Goal: Information Seeking & Learning: Learn about a topic

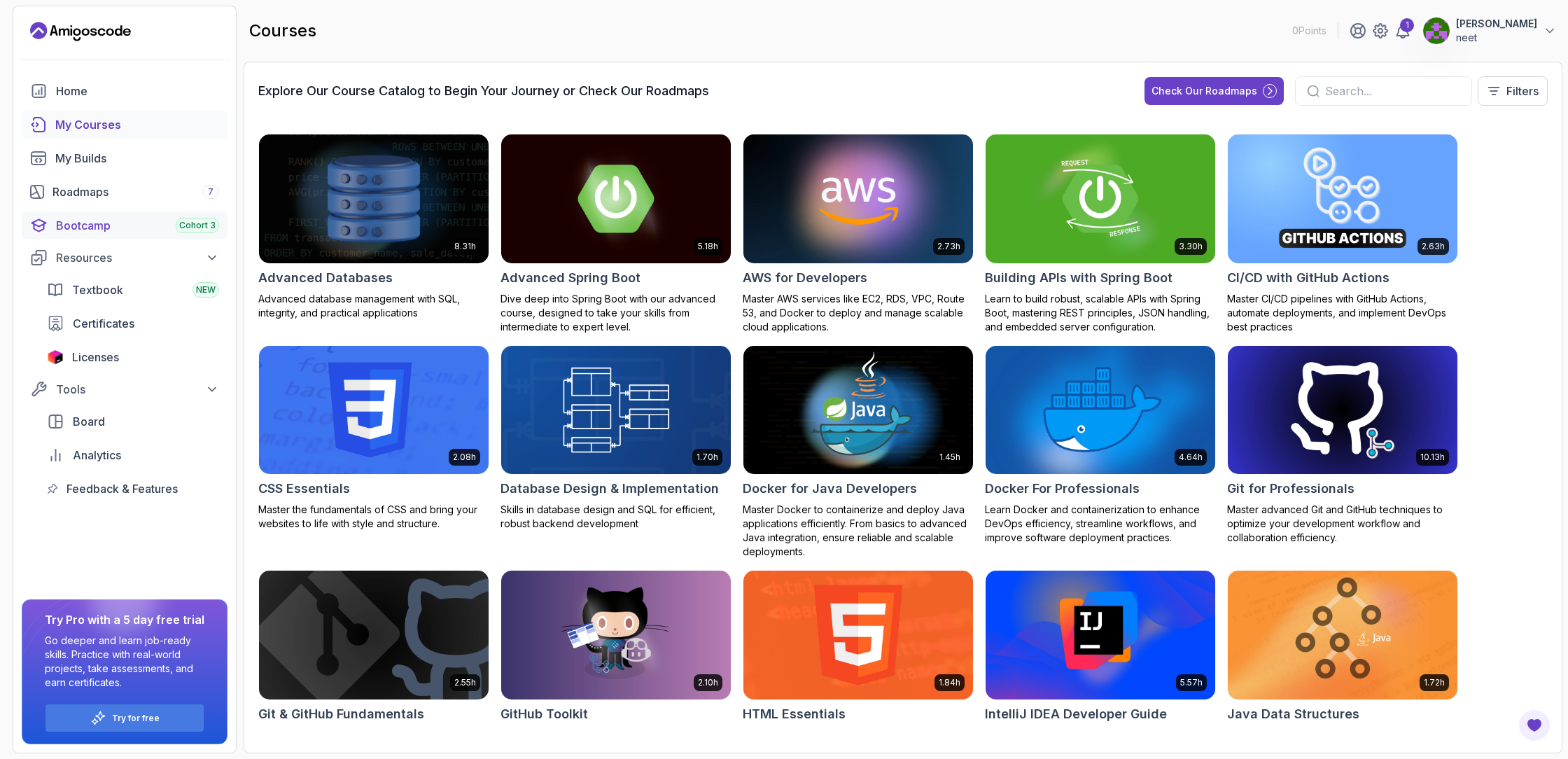
click at [88, 226] on div "Bootcamp Cohort 3" at bounding box center [138, 225] width 163 height 16
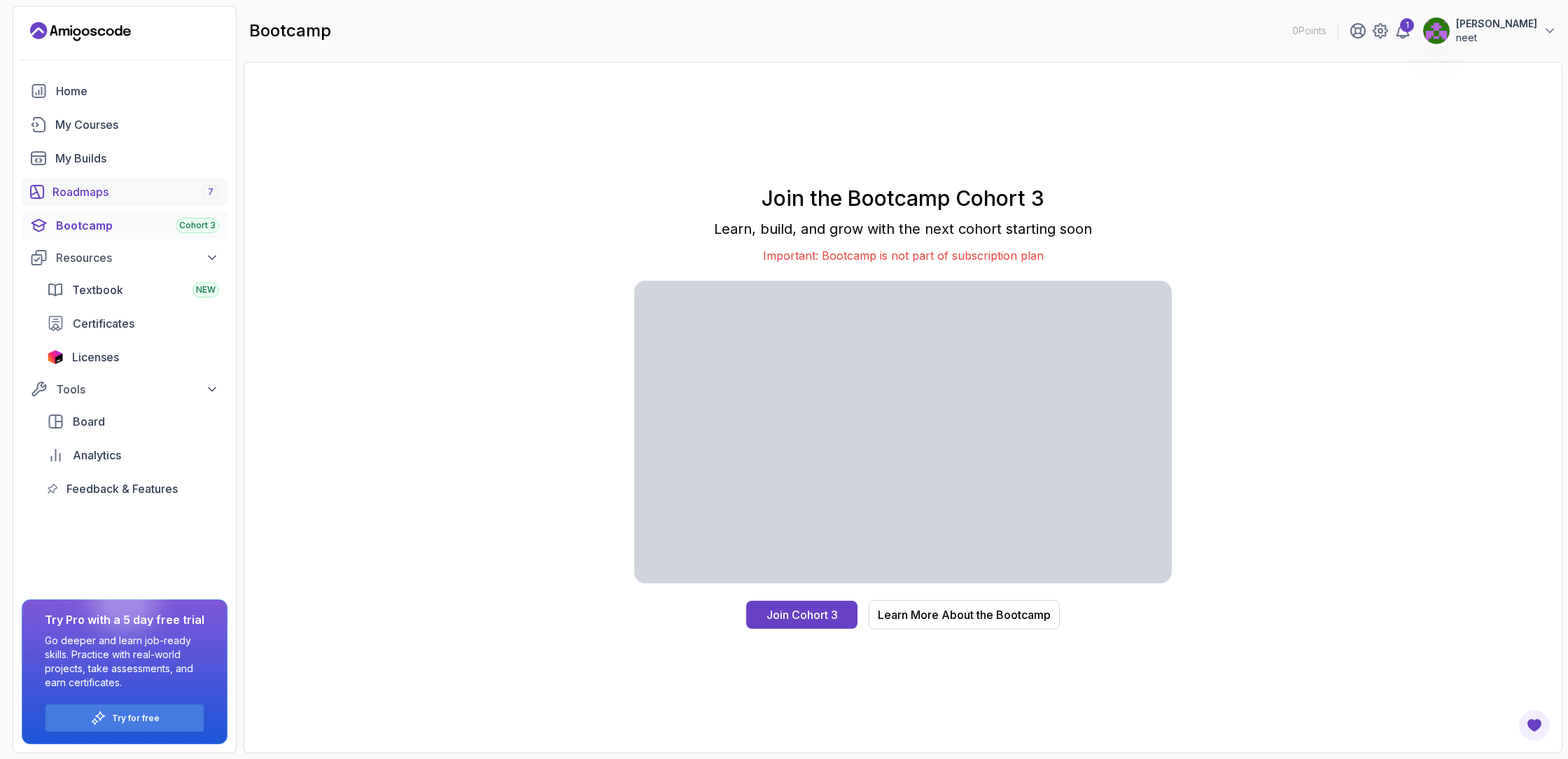
click at [88, 194] on div "Roadmaps 7" at bounding box center [136, 191] width 167 height 16
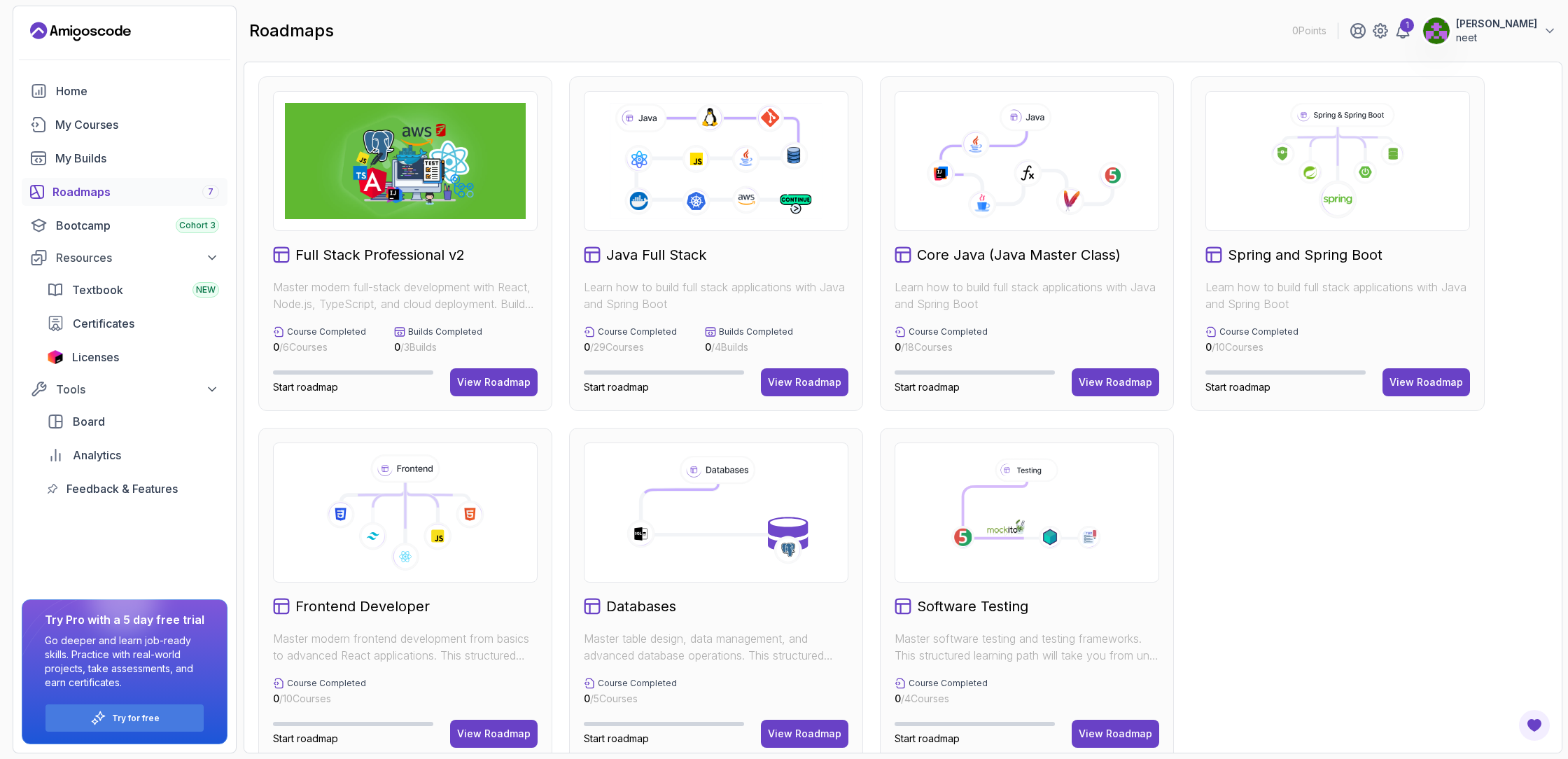
scroll to position [23, 0]
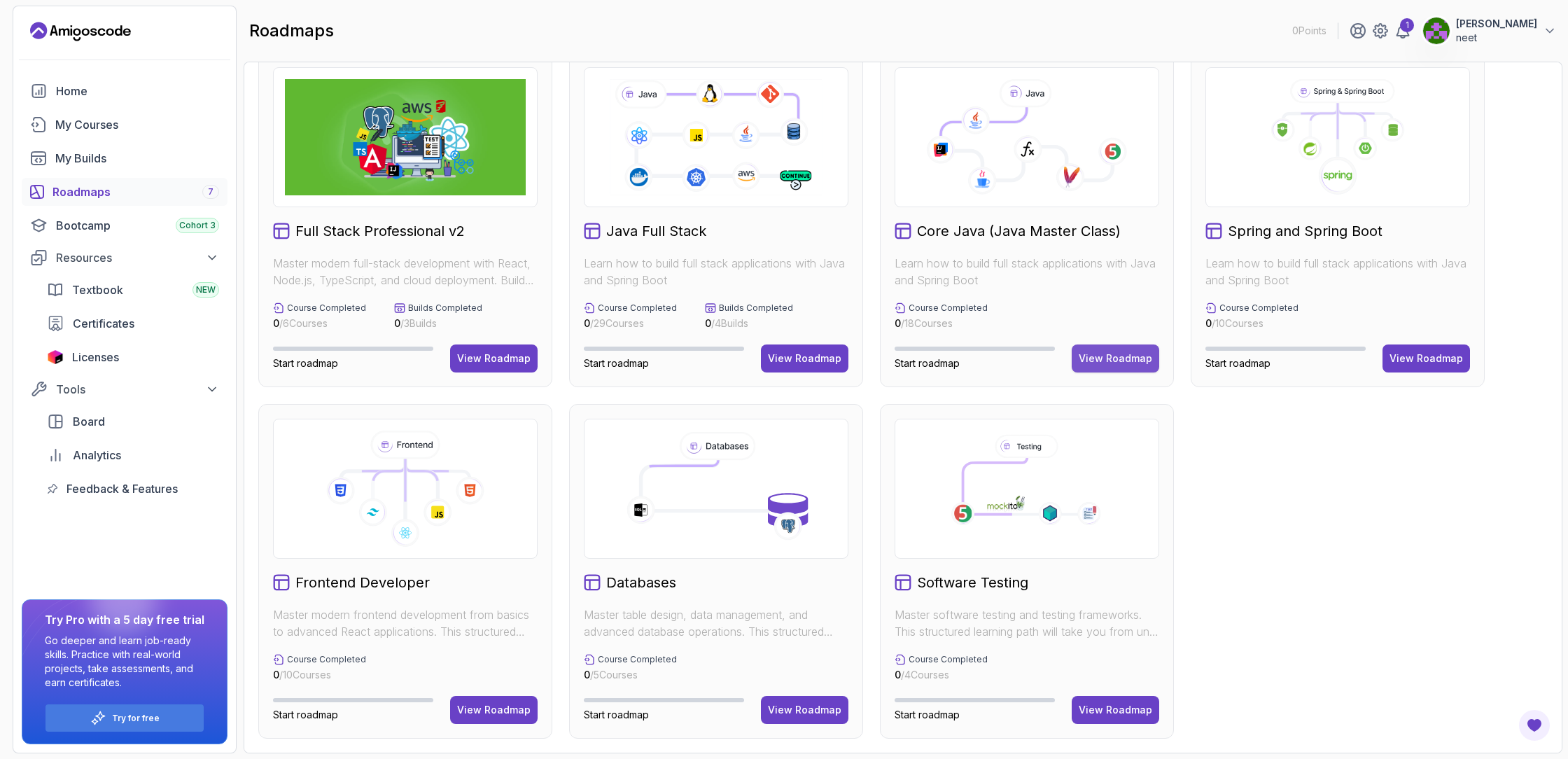
click at [1102, 352] on div "View Roadmap" at bounding box center [1115, 358] width 74 height 14
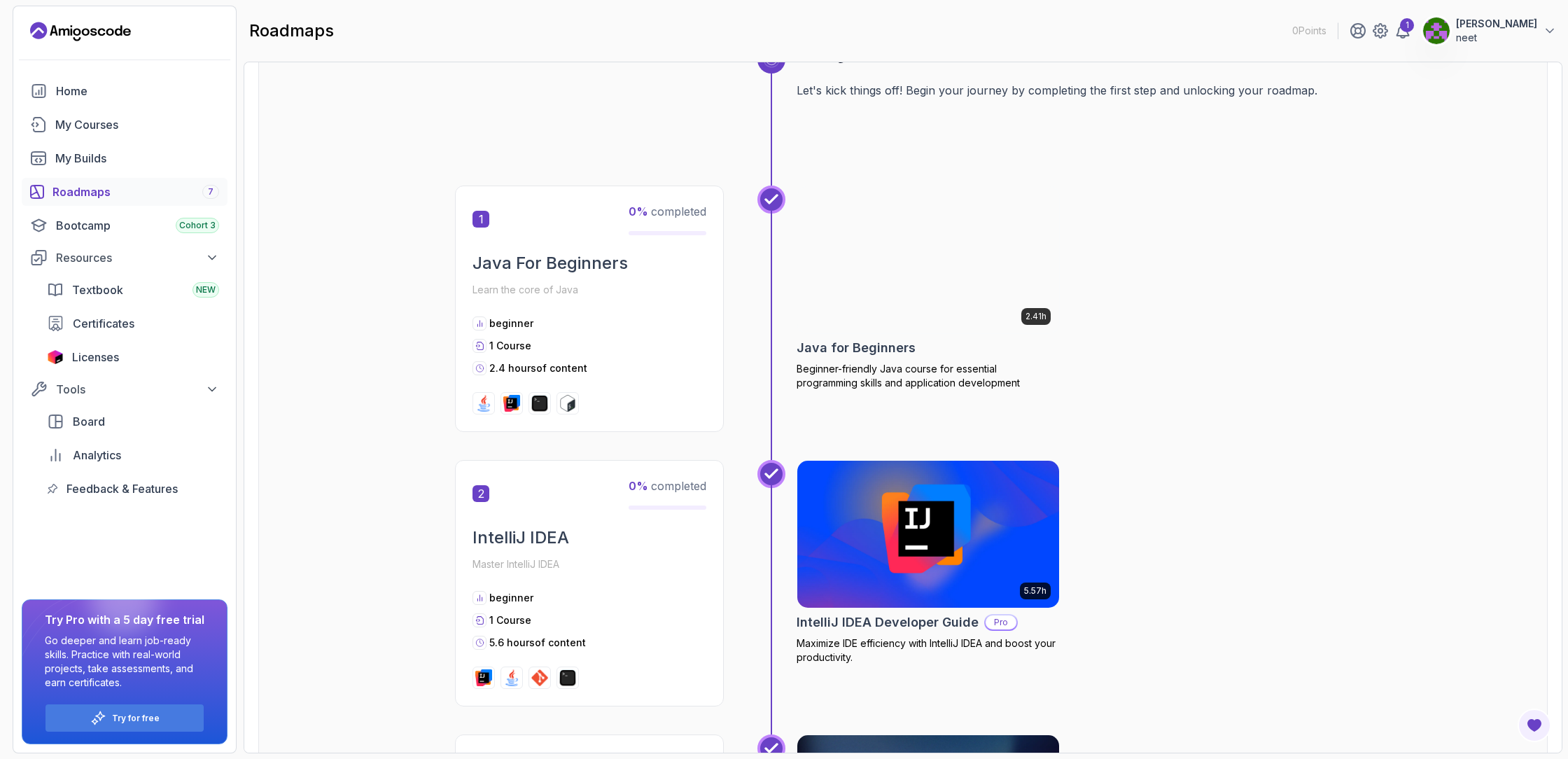
scroll to position [107, 0]
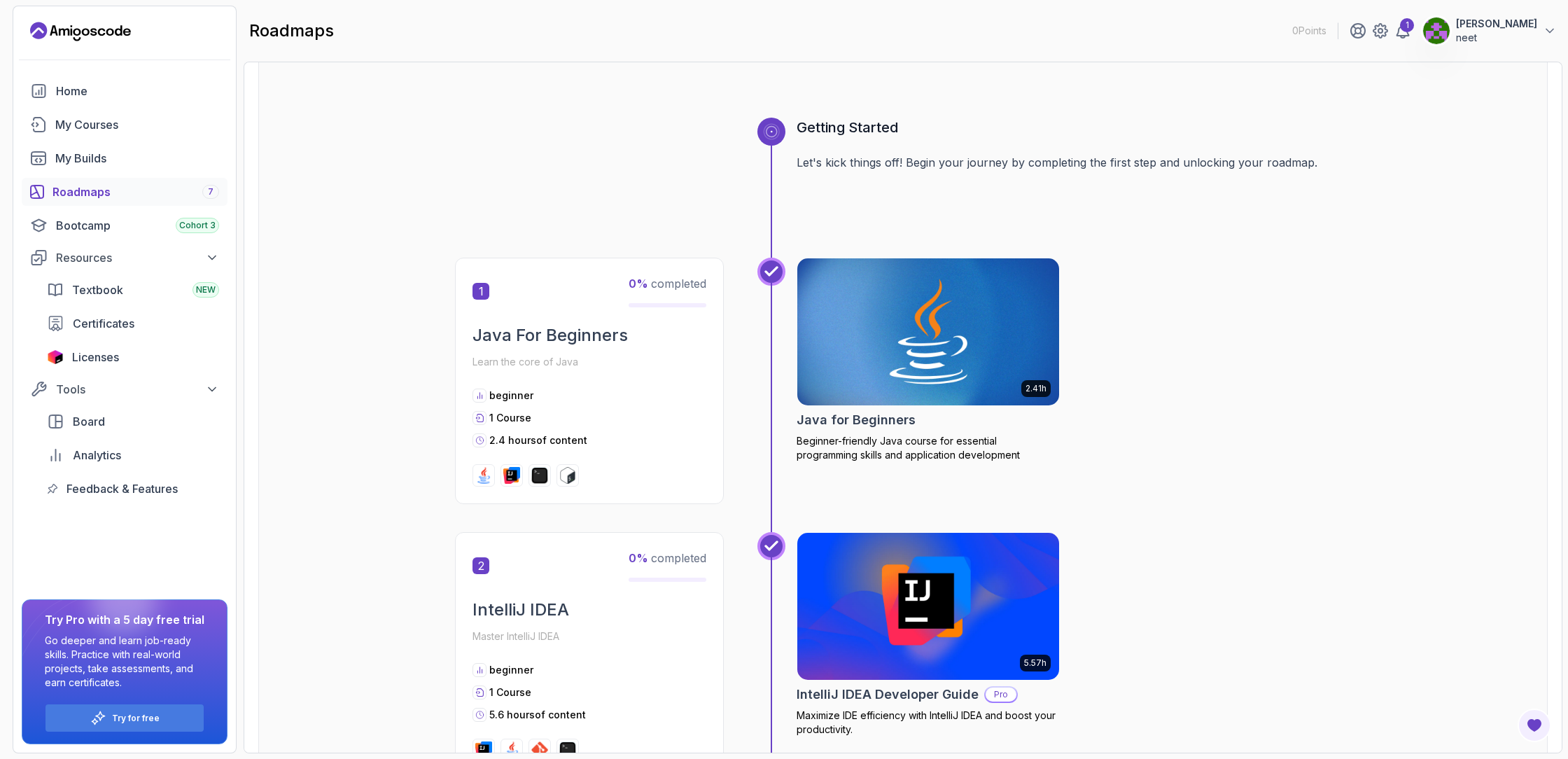
click at [851, 278] on img at bounding box center [928, 331] width 262 height 147
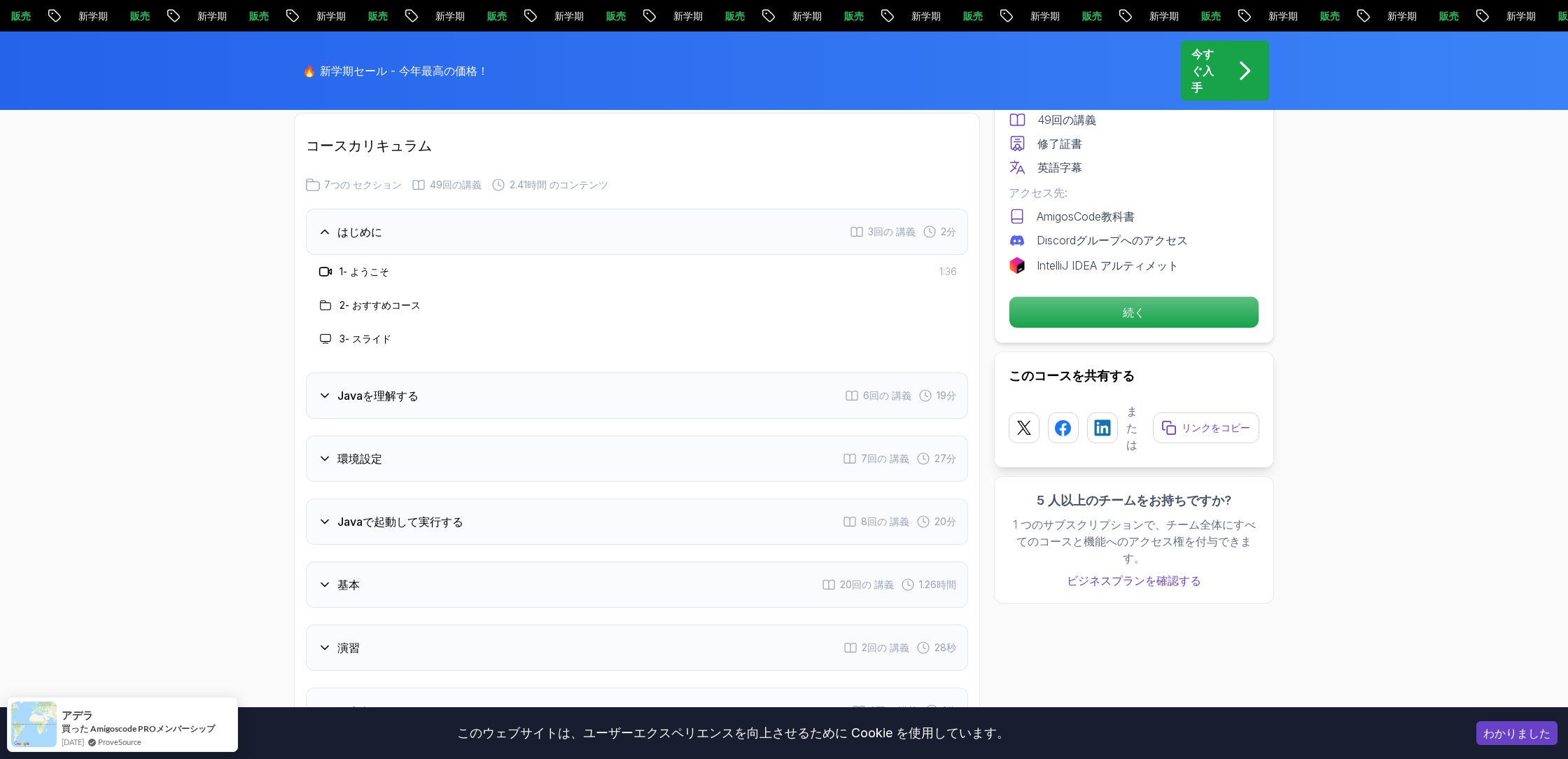
scroll to position [1894, 0]
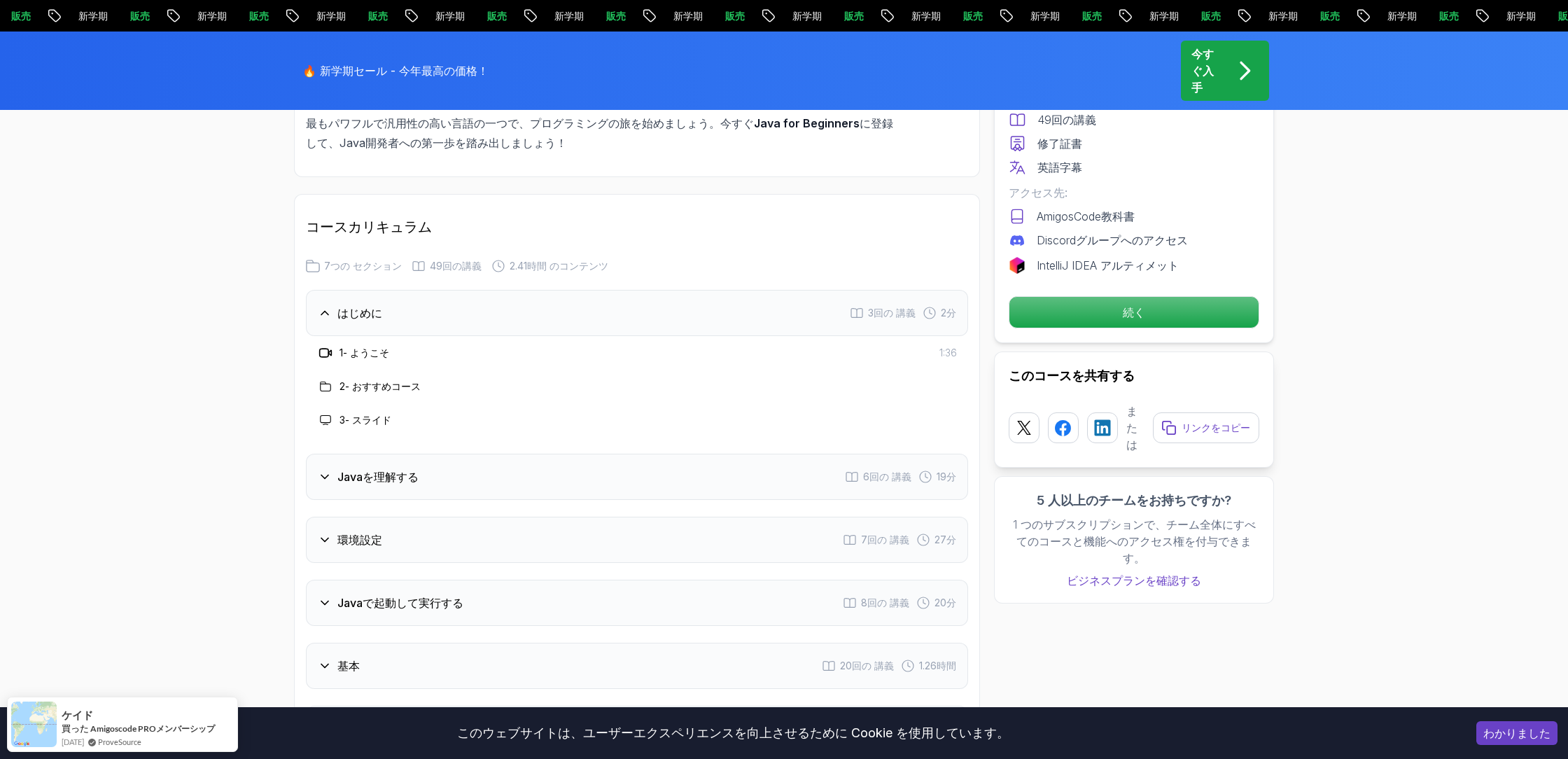
click at [369, 350] on font "ようこそ" at bounding box center [369, 352] width 39 height 12
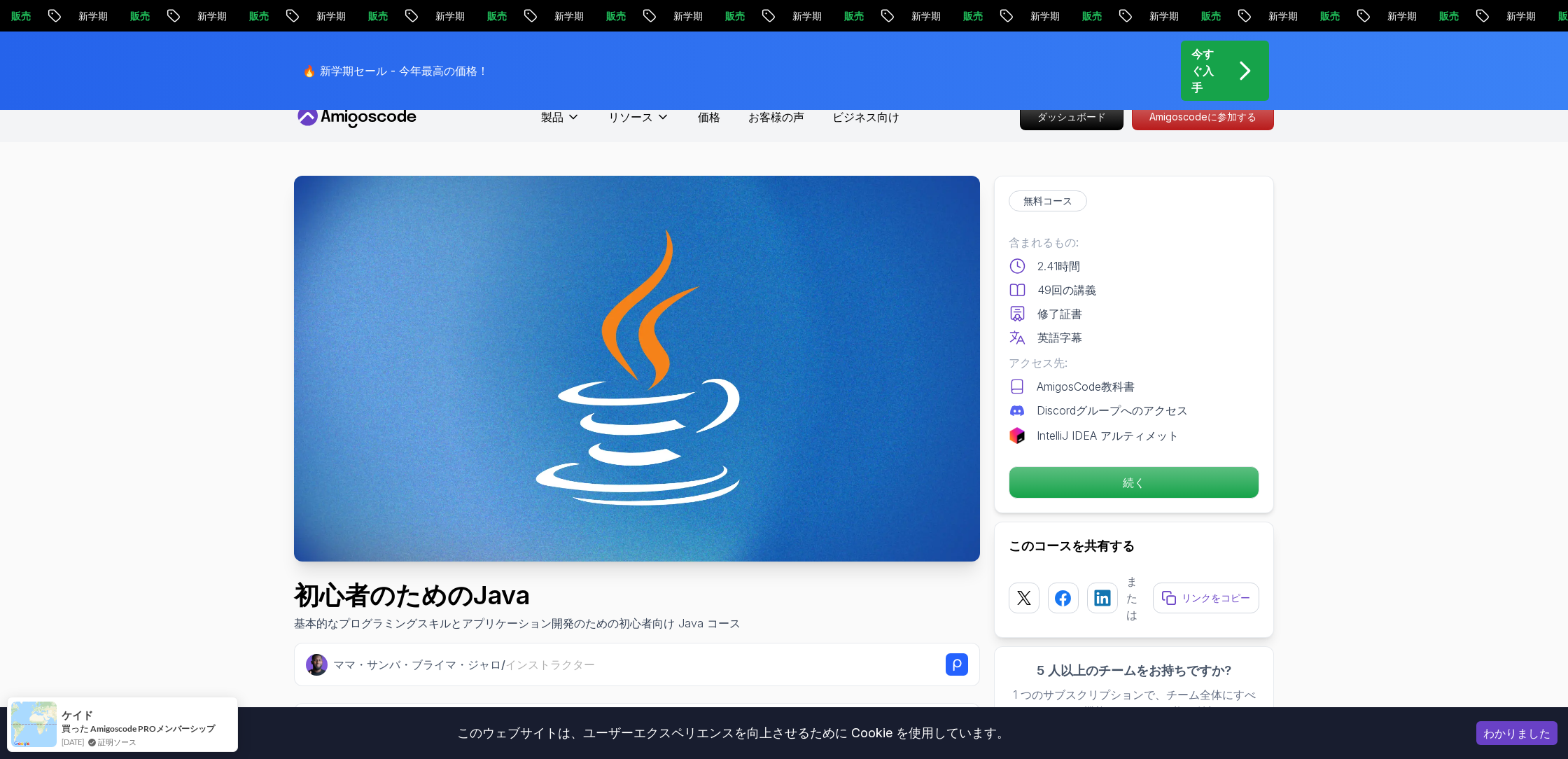
scroll to position [0, 0]
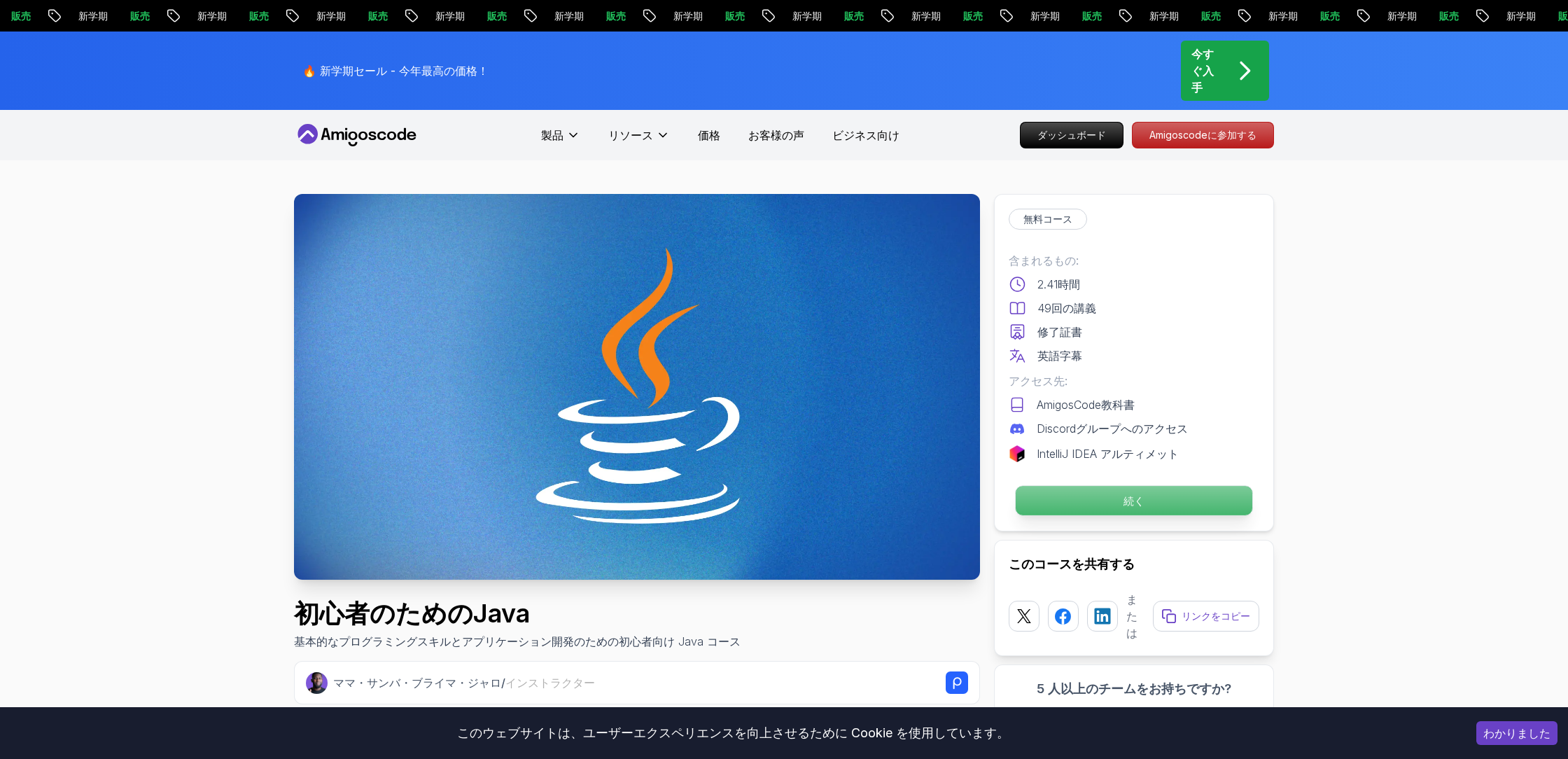
click at [1171, 494] on p "続く" at bounding box center [1134, 501] width 237 height 29
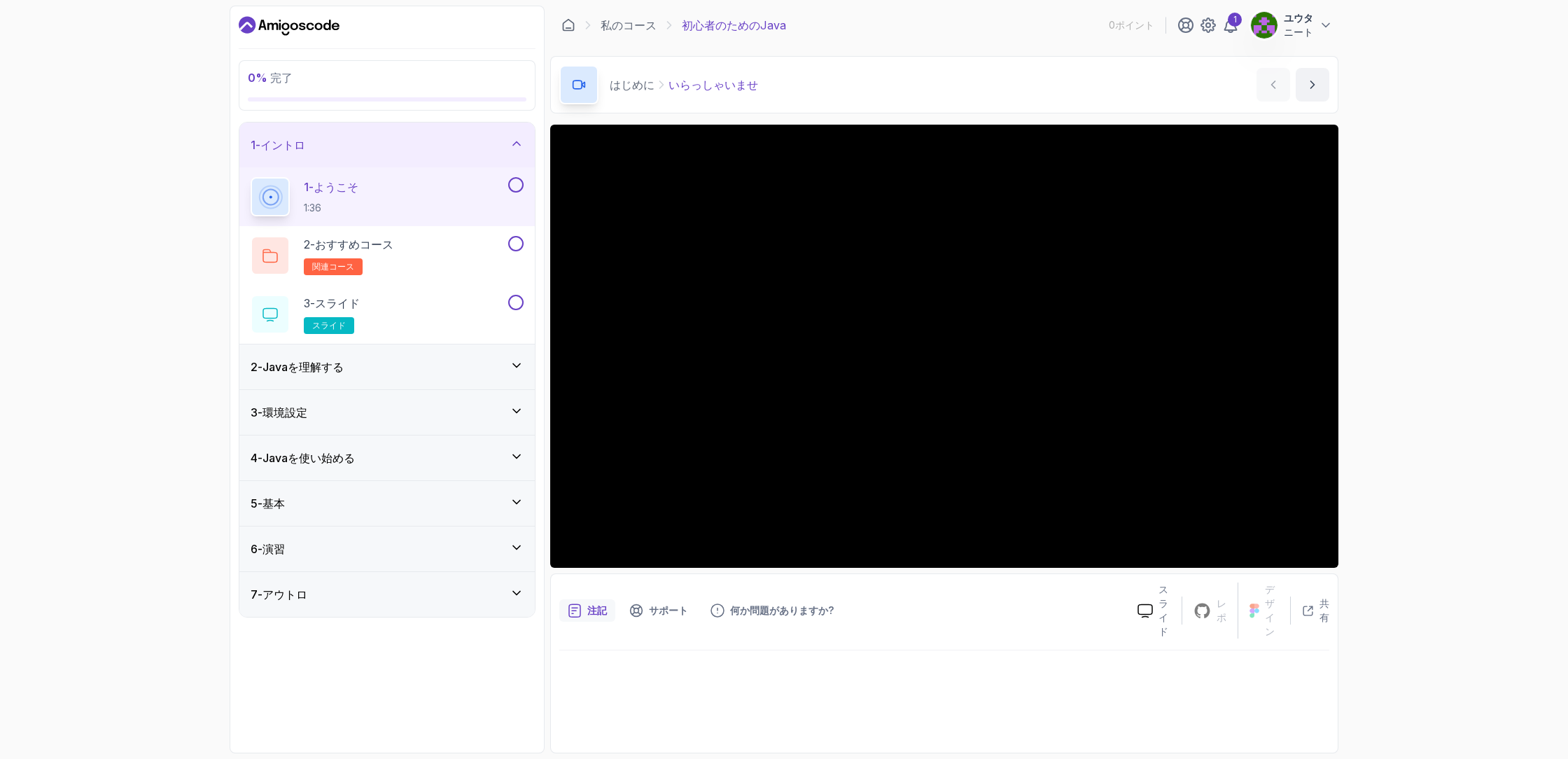
click at [1369, 165] on div "0 % 完了 1 - イントロ 1 - ようこそ 1:36 2 - おすすめコース 関連コース 3 - スライド スライド 2 - Javaを理解する 3 -…" at bounding box center [784, 379] width 1568 height 759
click at [1437, 159] on div "0 % 完了 1 - イントロ 1 - ようこそ 1:36 2 - おすすめコース 関連コース 3 - スライド スライド 2 - Javaを理解する 3 -…" at bounding box center [784, 379] width 1568 height 759
click at [1149, 604] on icon at bounding box center [1145, 611] width 16 height 15
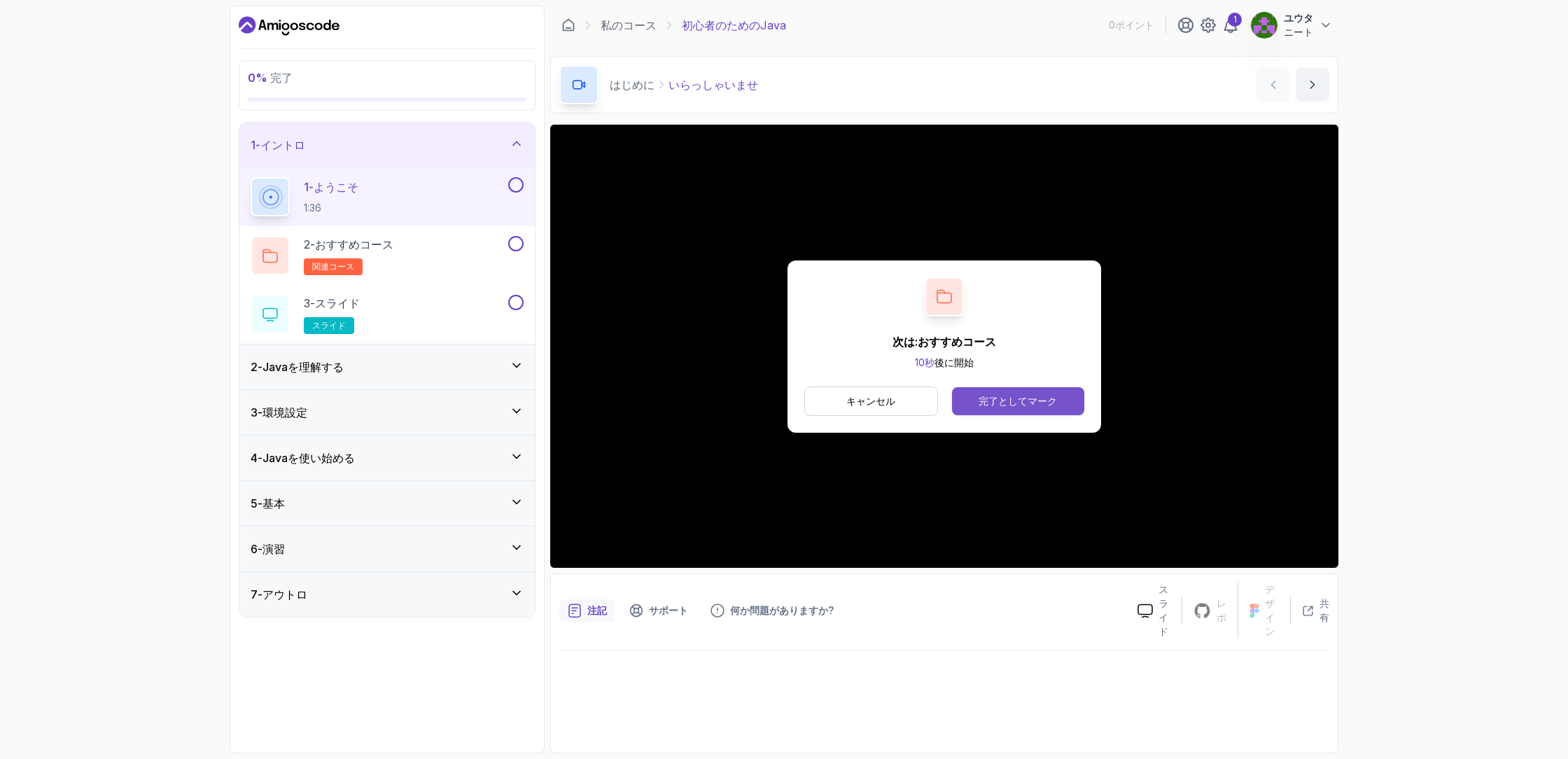
click at [991, 395] on font "完了としてマーク" at bounding box center [1017, 401] width 78 height 12
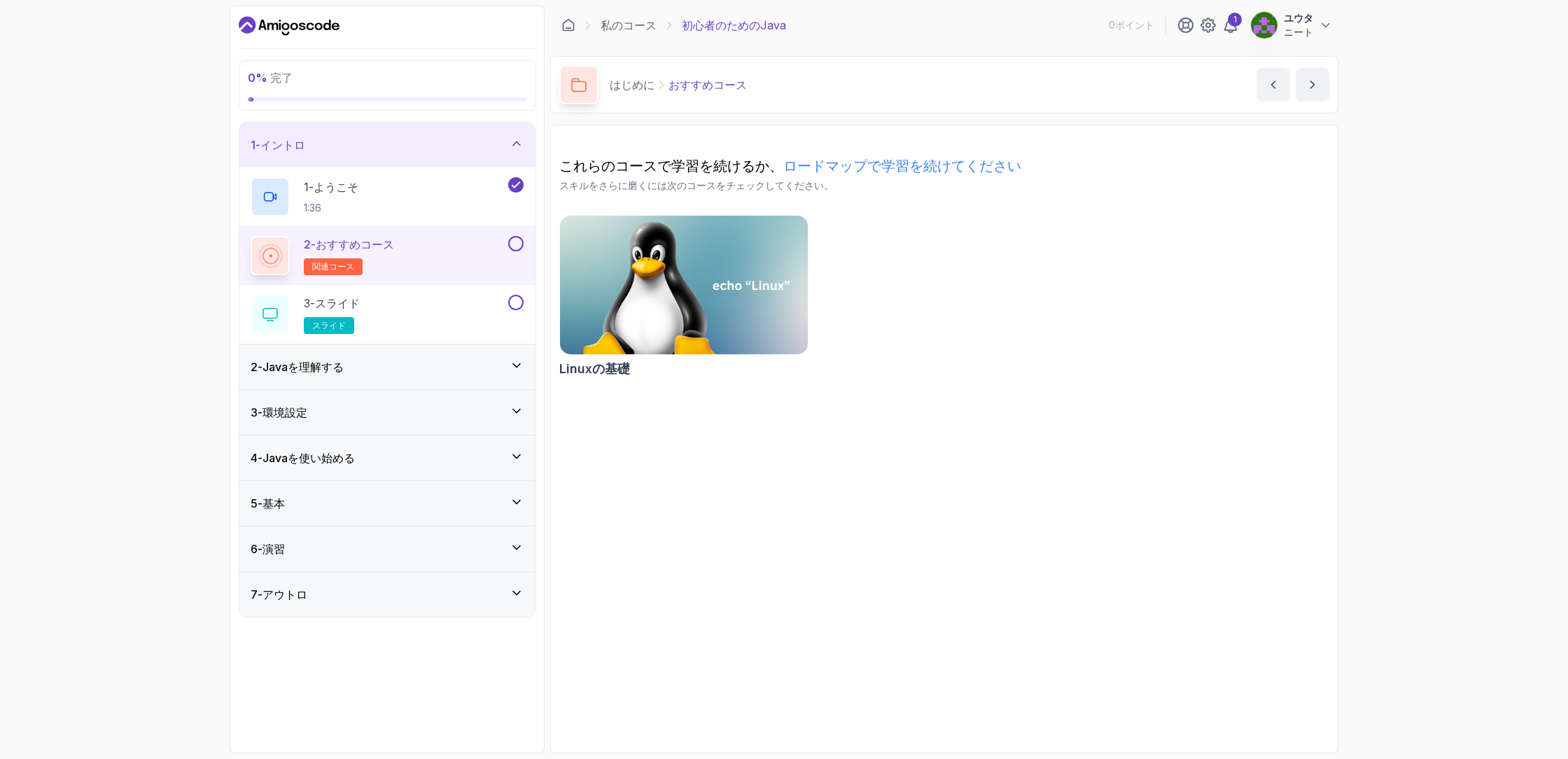
click at [397, 251] on div "2 - おすすめコース 関連コース" at bounding box center [378, 255] width 255 height 39
click at [739, 233] on img at bounding box center [683, 285] width 260 height 146
click at [462, 301] on div "3 - スライド スライド" at bounding box center [378, 314] width 255 height 39
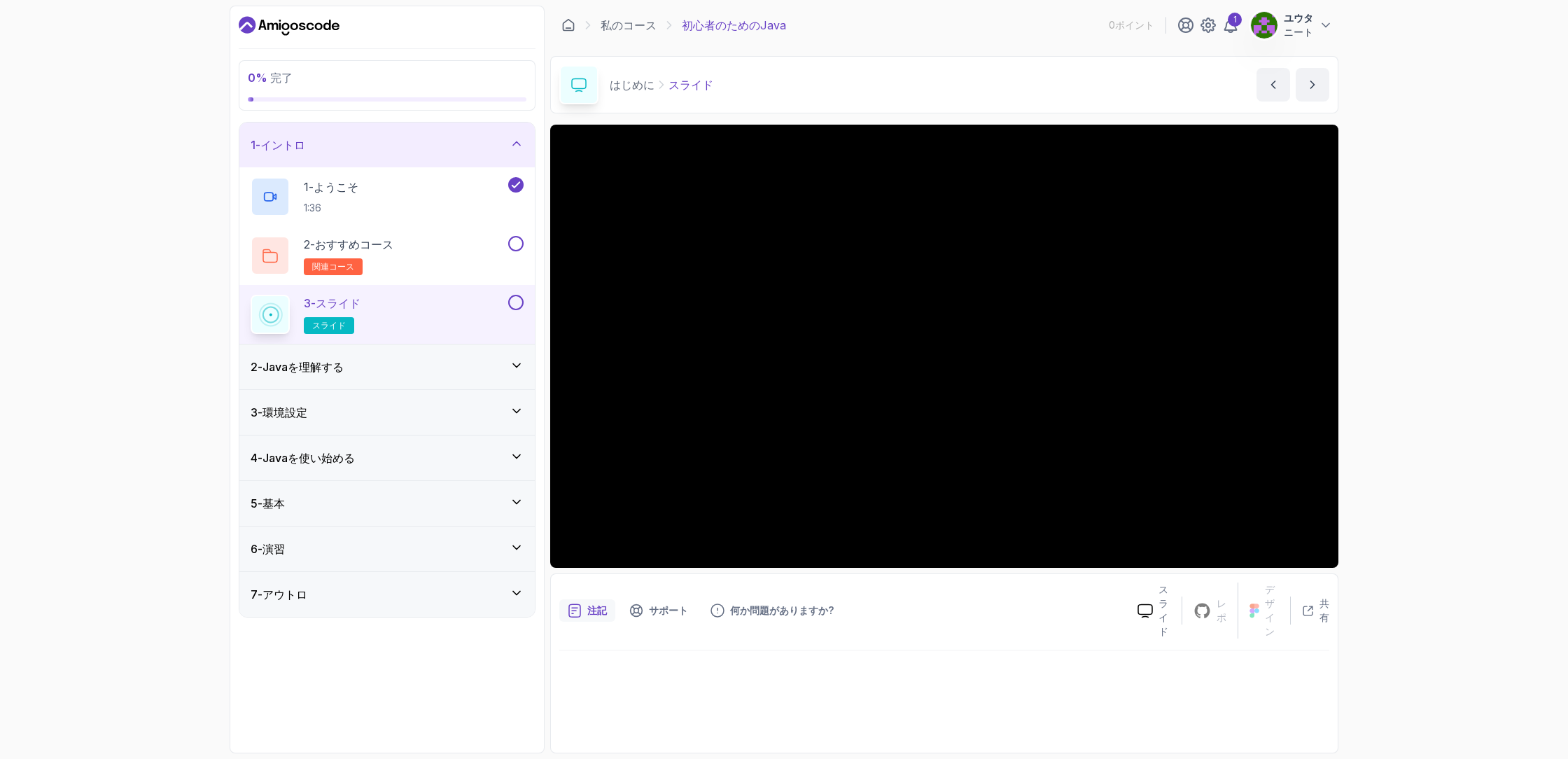
click at [481, 364] on div "2 - Javaを理解する" at bounding box center [387, 366] width 273 height 16
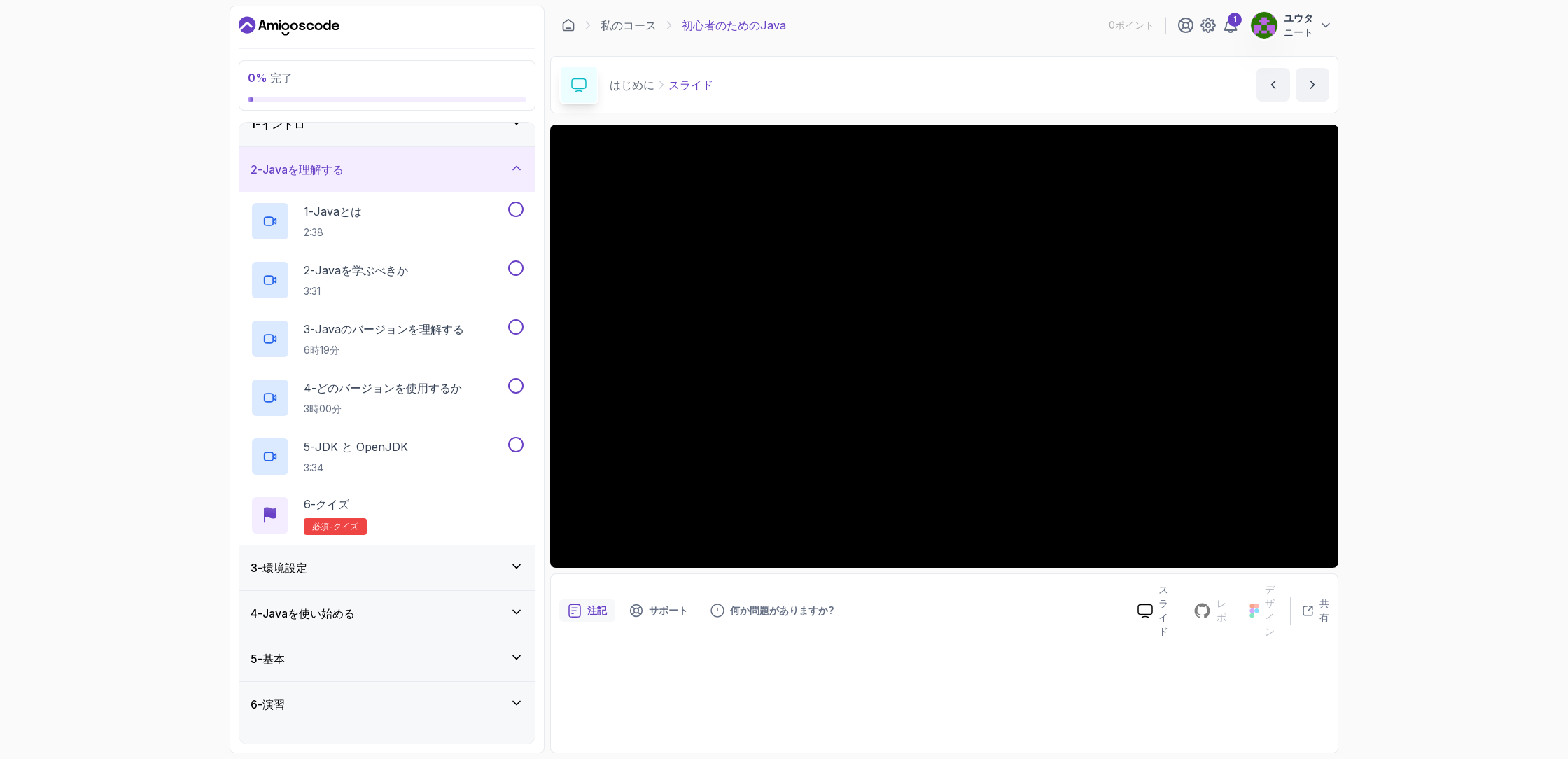
scroll to position [31, 0]
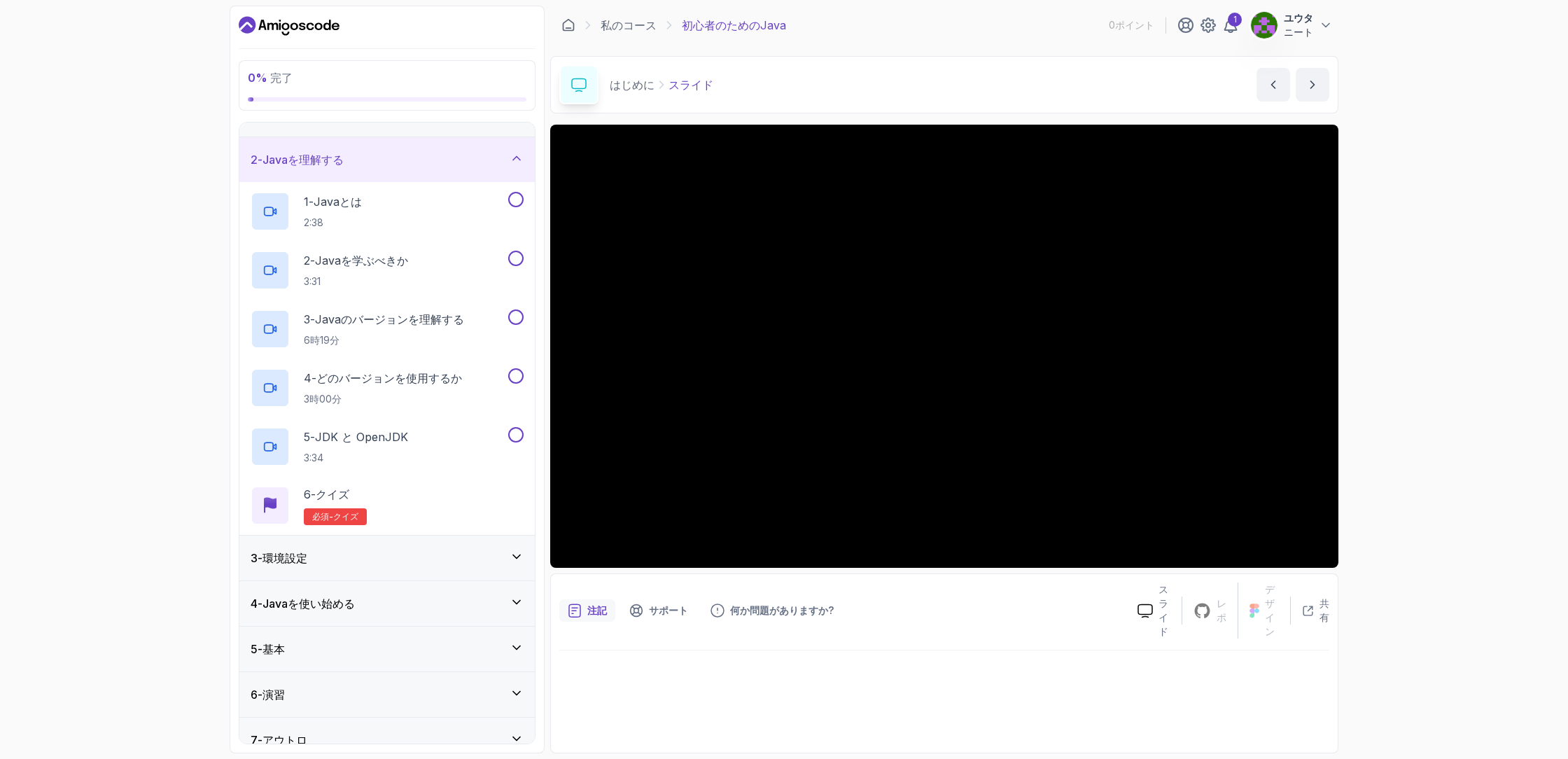
click at [474, 553] on div "3 - 環境設定" at bounding box center [387, 558] width 273 height 16
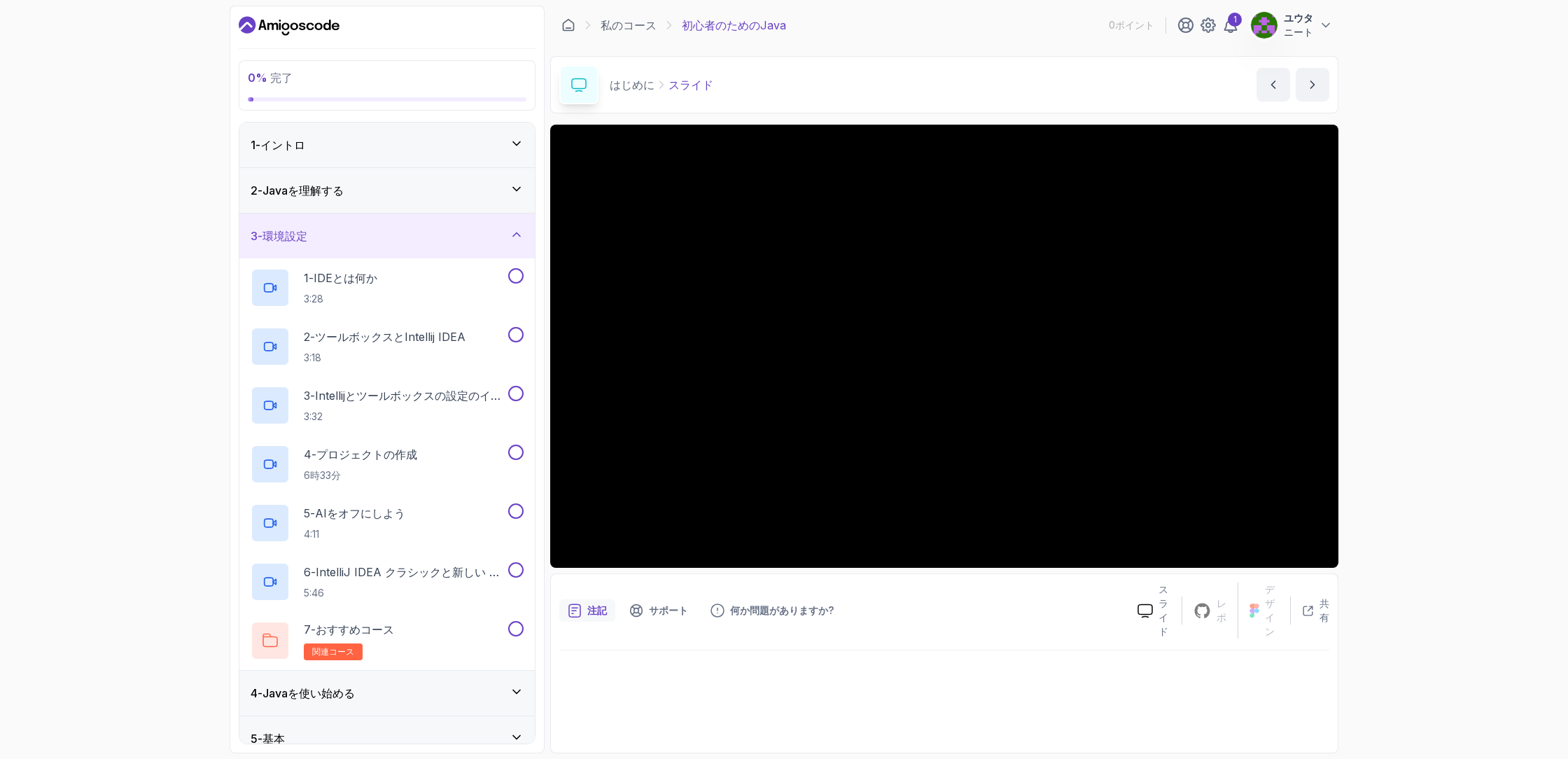
scroll to position [108, 0]
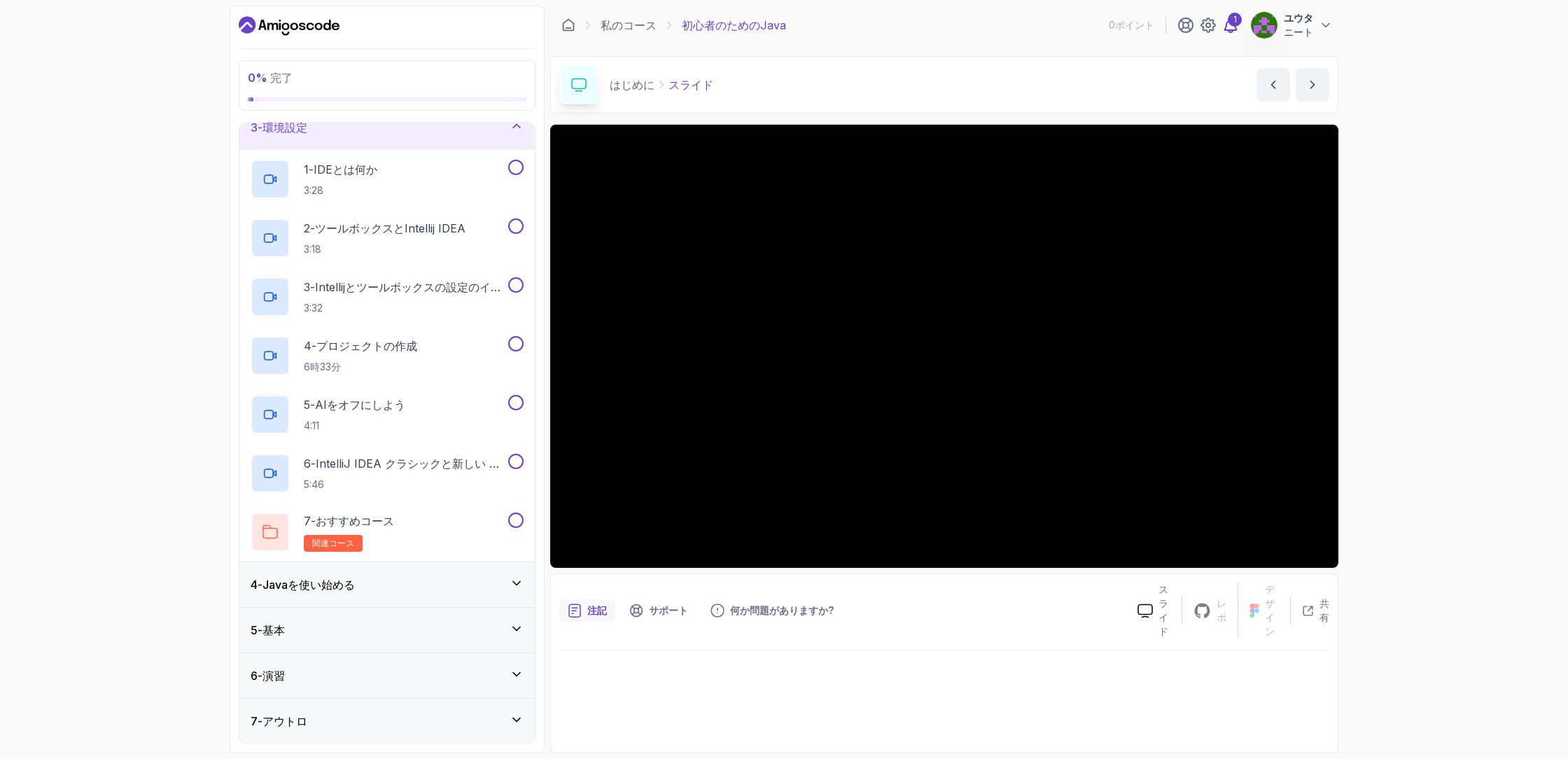
click at [1223, 28] on icon at bounding box center [1230, 24] width 16 height 16
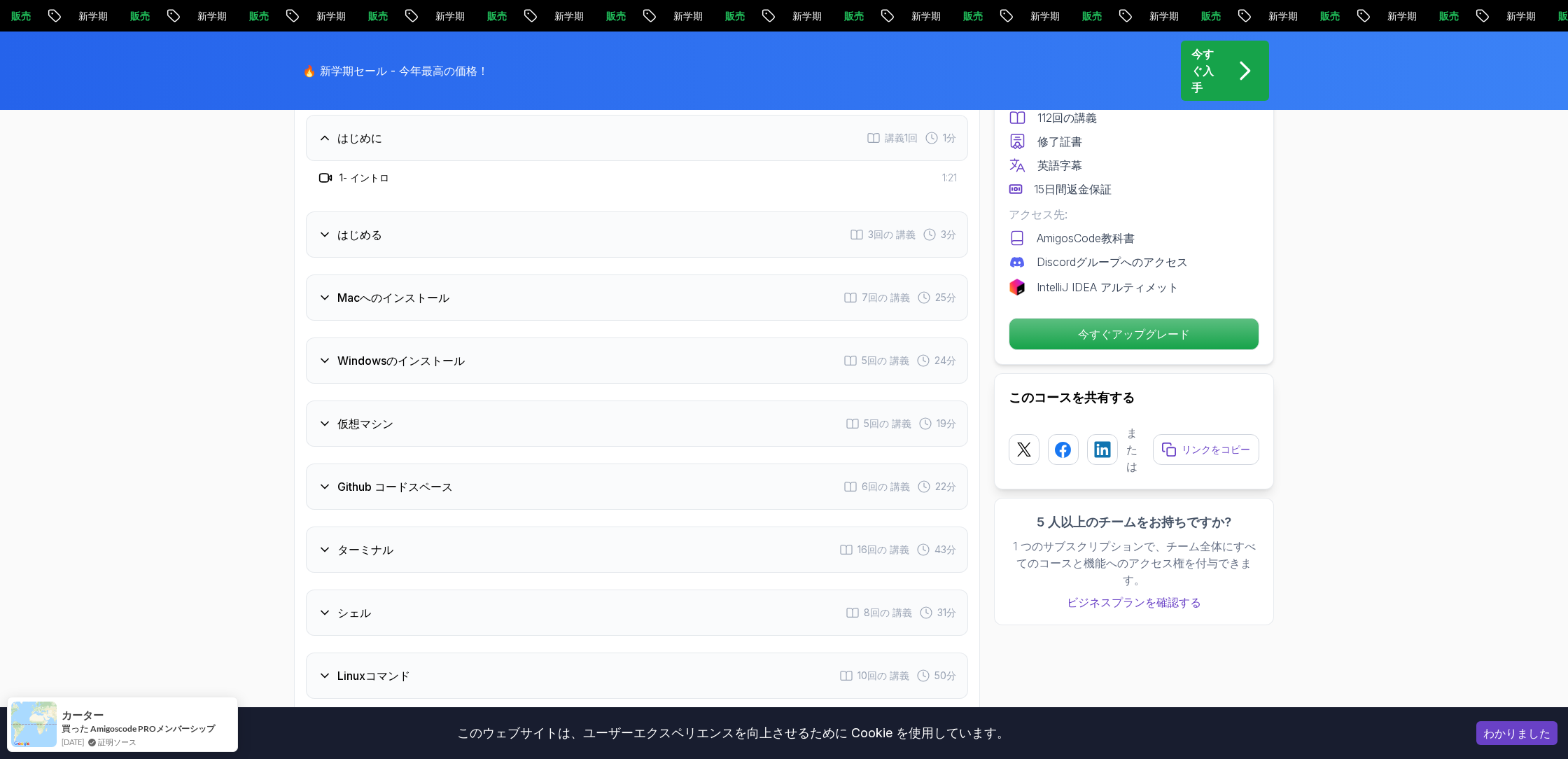
scroll to position [1930, 0]
click at [356, 236] on h3 "はじめる" at bounding box center [360, 230] width 45 height 16
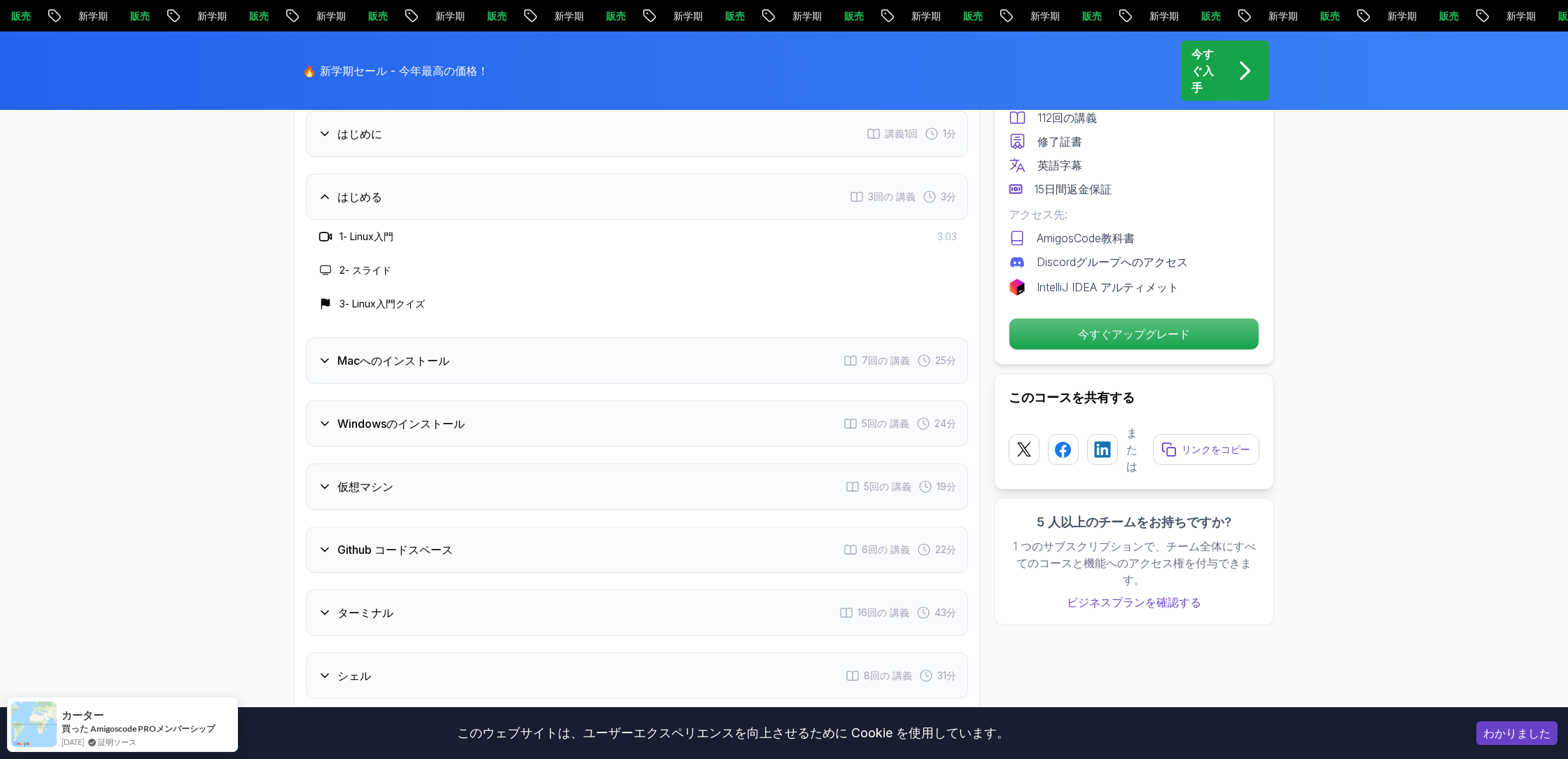
click at [394, 355] on font "Macへのインストール" at bounding box center [393, 361] width 112 height 14
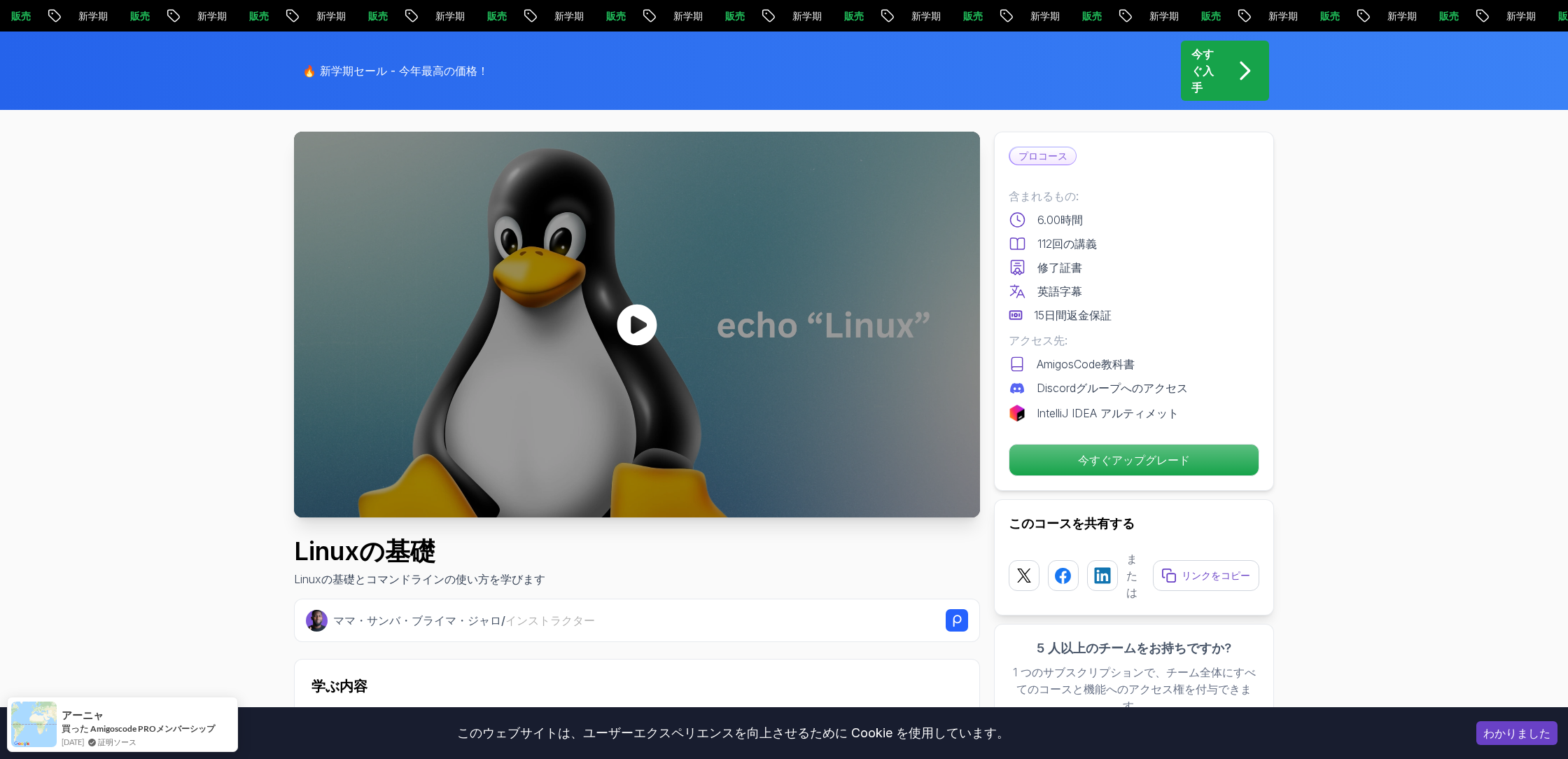
scroll to position [0, 0]
